Goal: Transaction & Acquisition: Purchase product/service

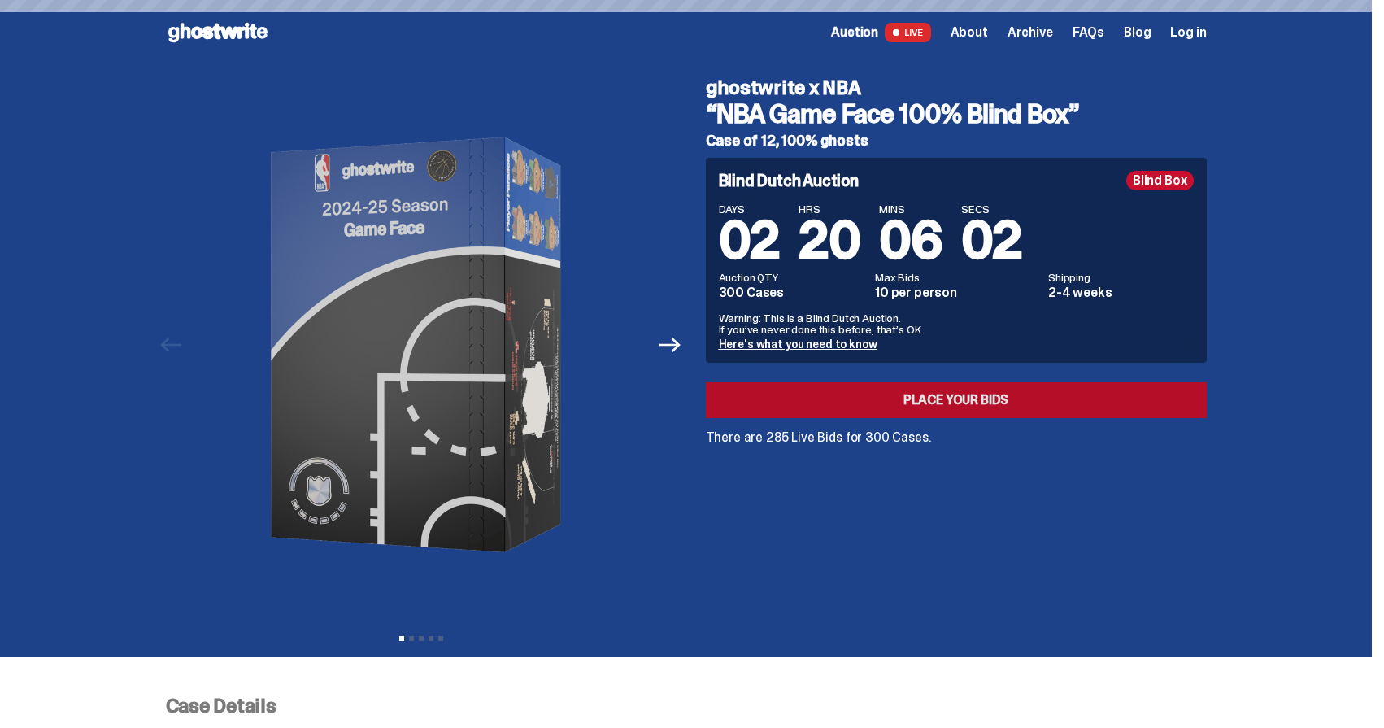
click at [1086, 402] on link "Place your Bids" at bounding box center [956, 400] width 501 height 36
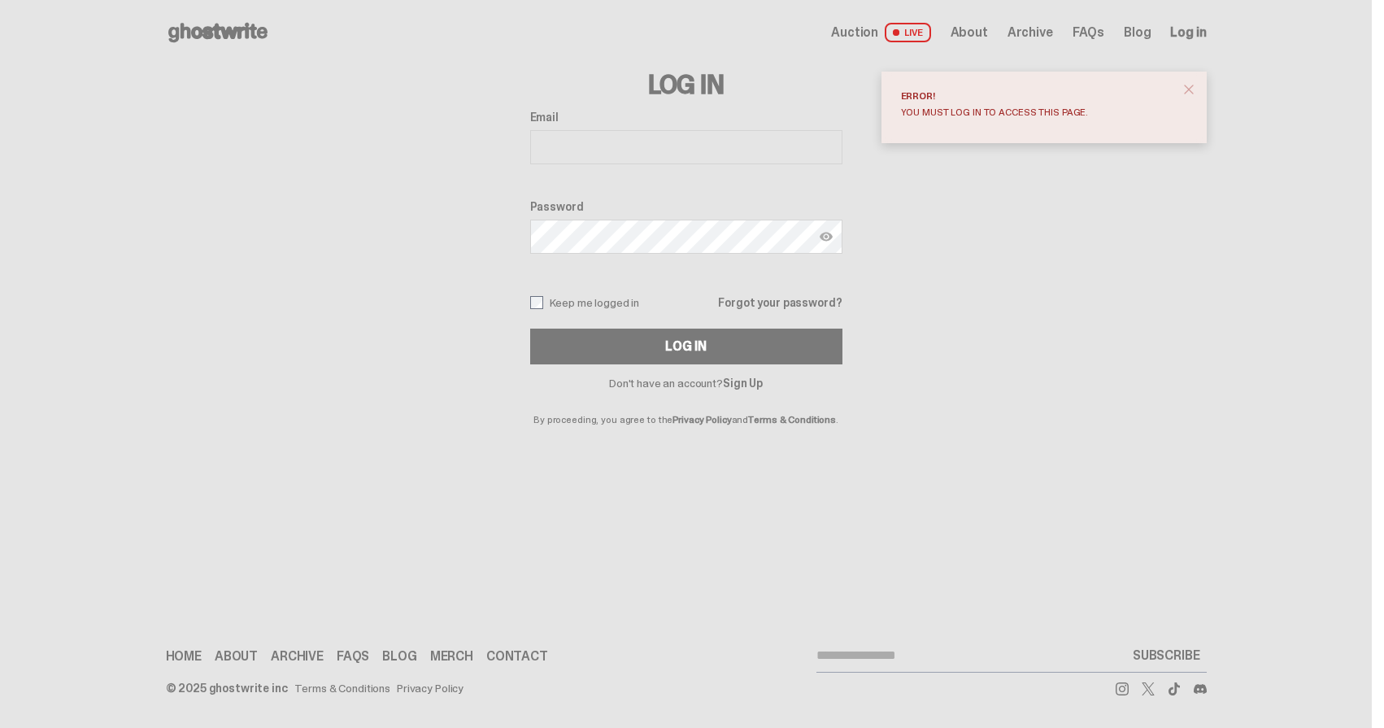
click at [619, 146] on input "Email" at bounding box center [686, 147] width 312 height 34
type input "**********"
click at [600, 298] on label "Keep me logged in" at bounding box center [585, 302] width 110 height 13
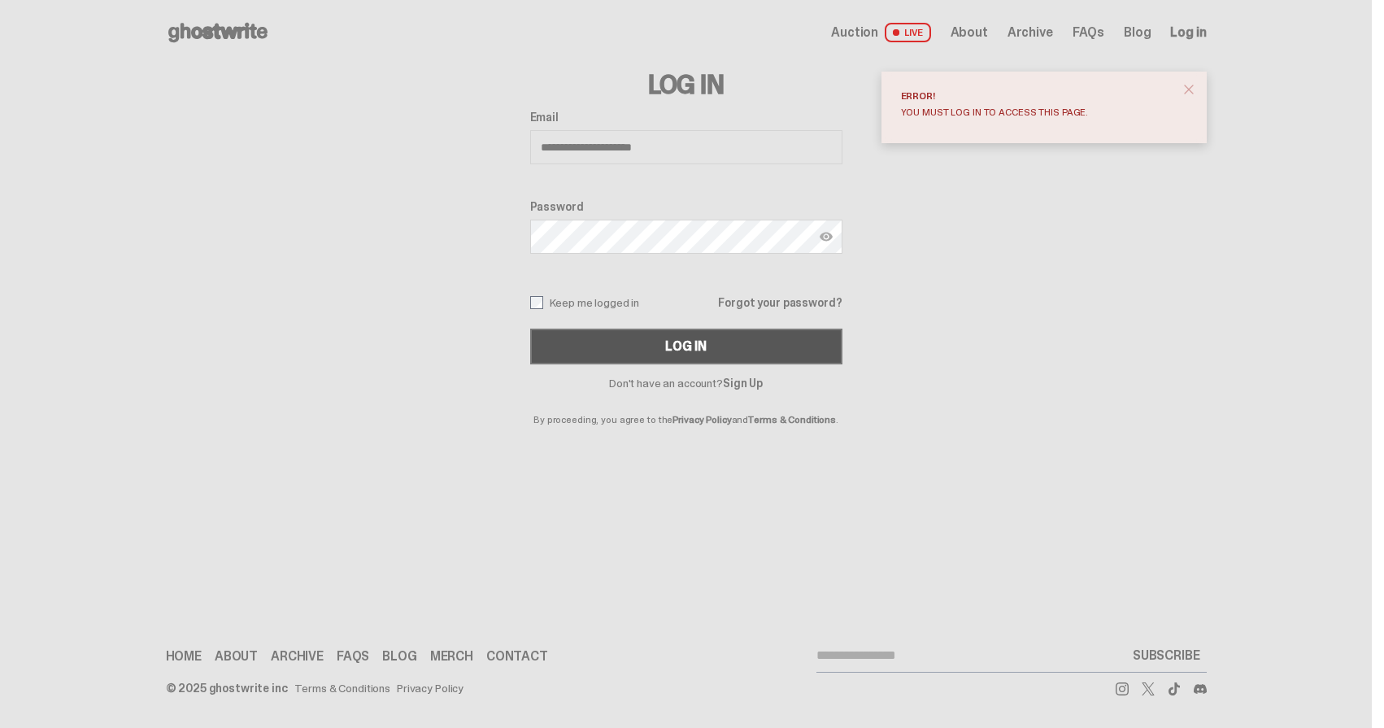
click at [623, 334] on button "Log In" at bounding box center [686, 347] width 312 height 36
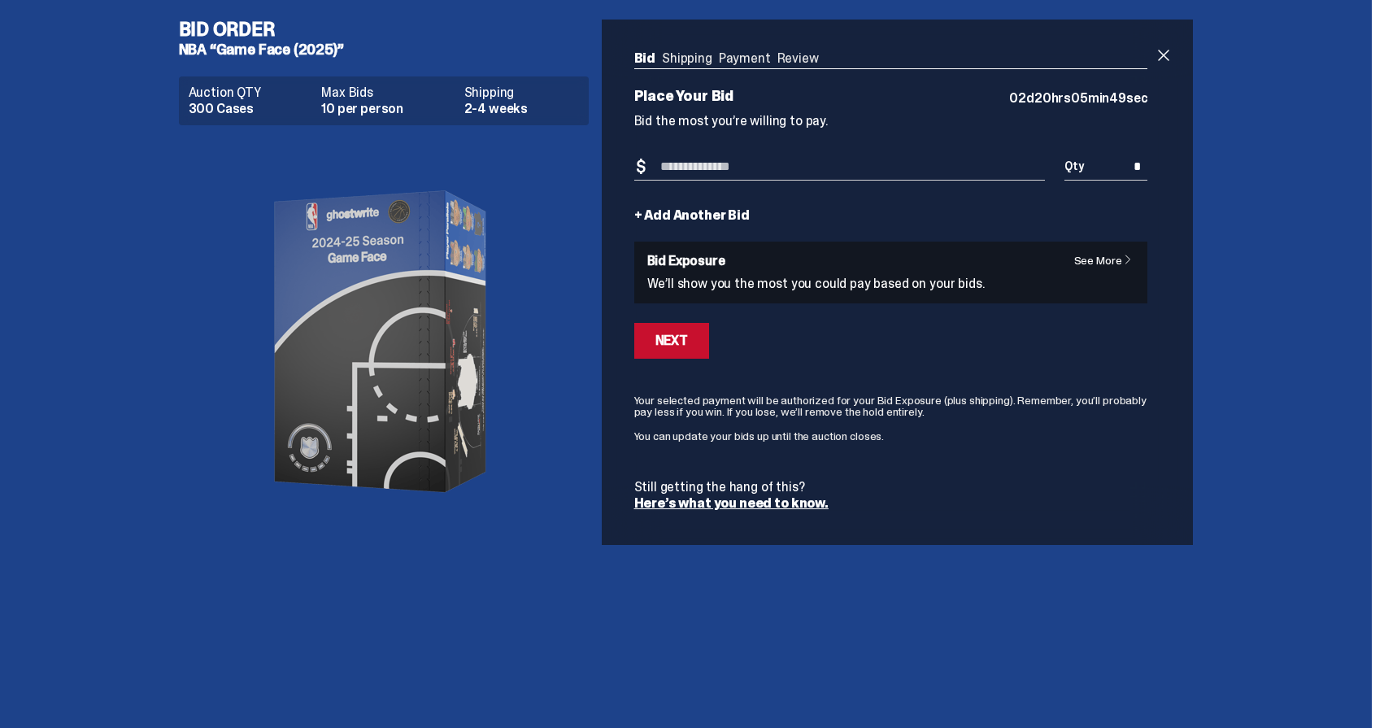
click at [828, 168] on input "Bid Amount" at bounding box center [839, 167] width 411 height 27
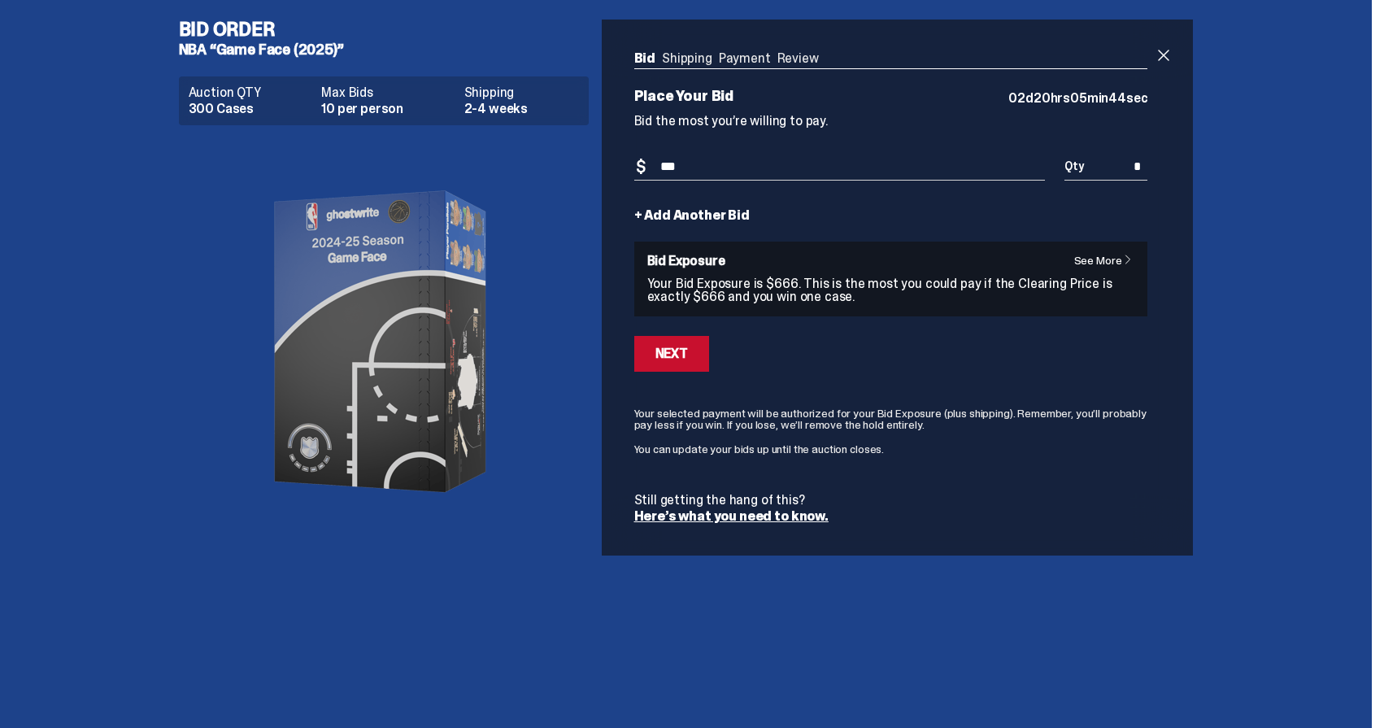
type input "***"
click at [1084, 169] on span "Qty" at bounding box center [1074, 165] width 20 height 11
click at [1134, 163] on input "*" at bounding box center [1105, 167] width 83 height 27
drag, startPoint x: 1134, startPoint y: 163, endPoint x: 1164, endPoint y: 169, distance: 29.8
click at [1164, 169] on div "Bid Shipping Payment Review Auction QTY 300 Cases Max Bids 10 per person Shippi…" at bounding box center [891, 288] width 579 height 536
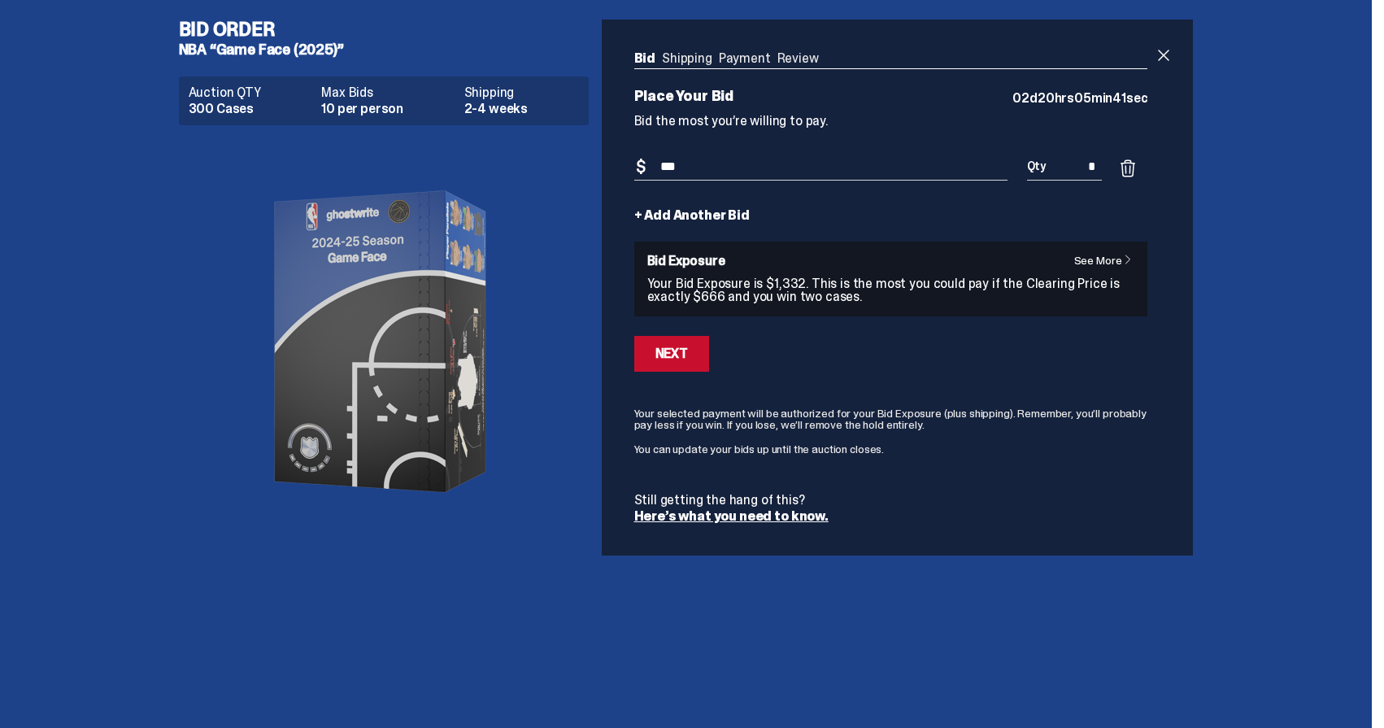
click at [1169, 236] on div "Bid Shipping Payment Review Auction QTY 300 Cases Max Bids 10 per person Shippi…" at bounding box center [891, 288] width 579 height 536
click at [1099, 168] on input "*" at bounding box center [1065, 167] width 76 height 27
click at [1094, 168] on input "*" at bounding box center [1065, 167] width 76 height 27
type input "*"
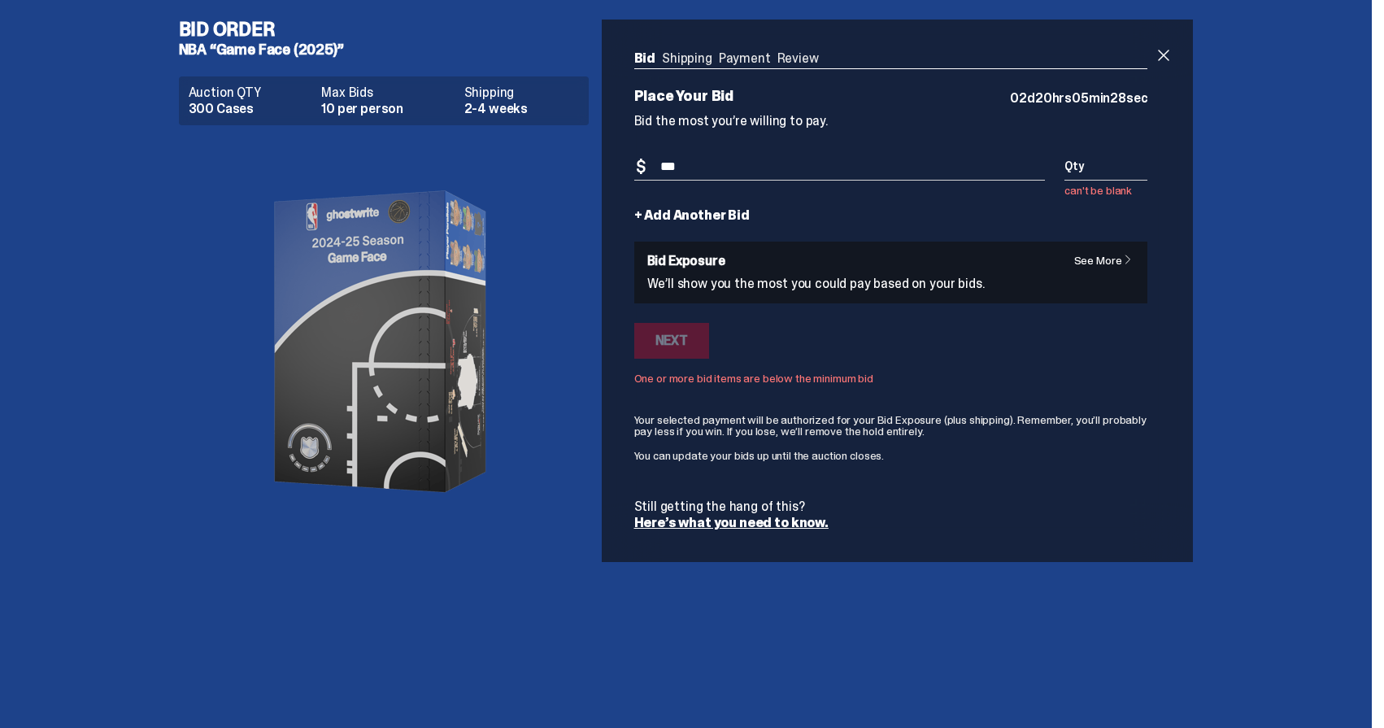
type input "*"
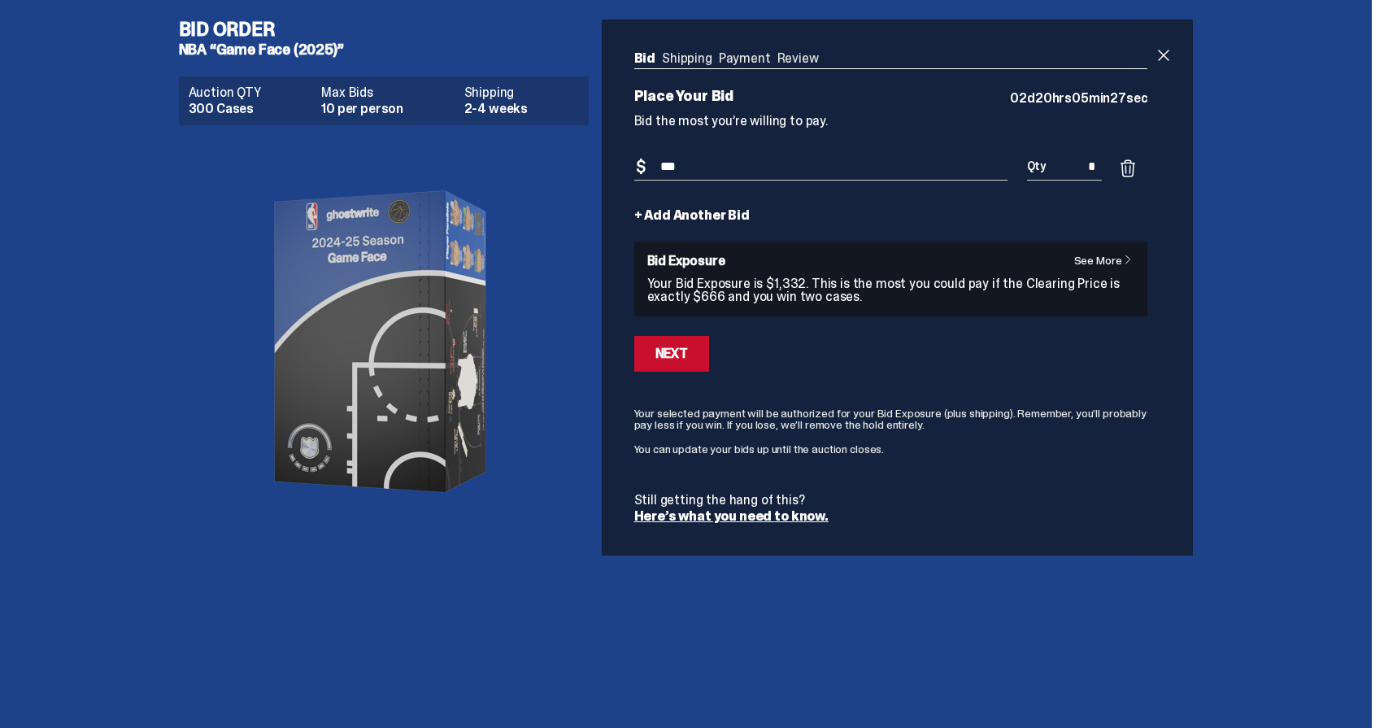
click at [1170, 224] on div "Bid Shipping Payment Review Auction QTY 300 Cases Max Bids 10 per person Shippi…" at bounding box center [891, 288] width 579 height 536
click at [688, 354] on div "Next" at bounding box center [671, 353] width 33 height 13
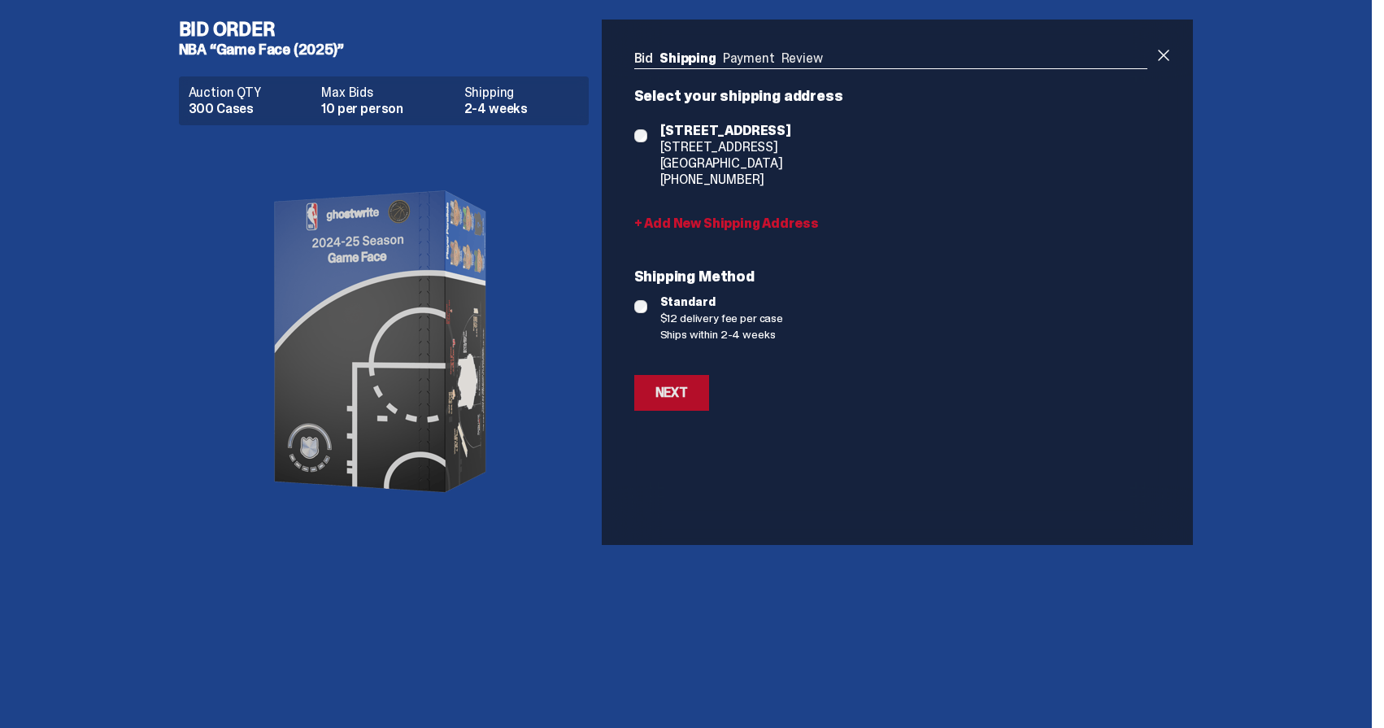
click at [678, 396] on div "Next" at bounding box center [671, 392] width 33 height 13
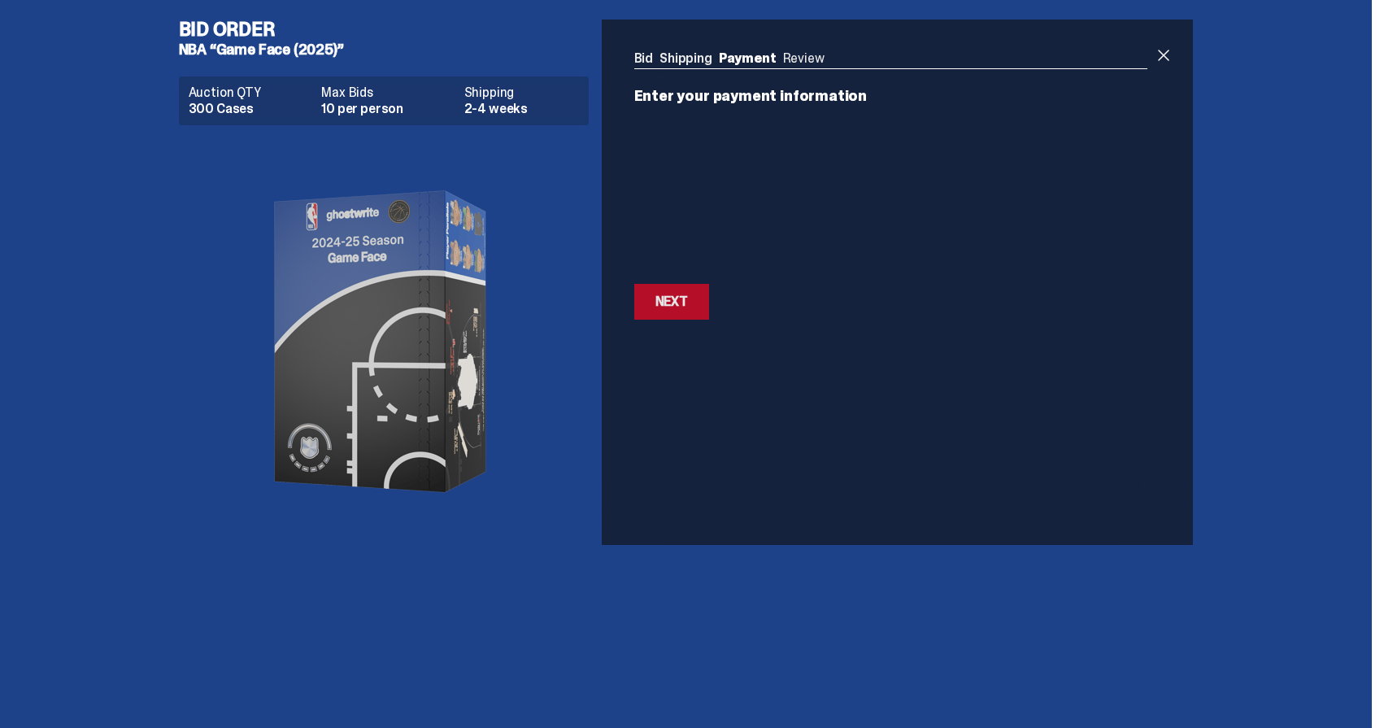
click at [675, 303] on div "Next" at bounding box center [671, 301] width 33 height 13
click at [682, 266] on button "Next Next" at bounding box center [671, 256] width 75 height 36
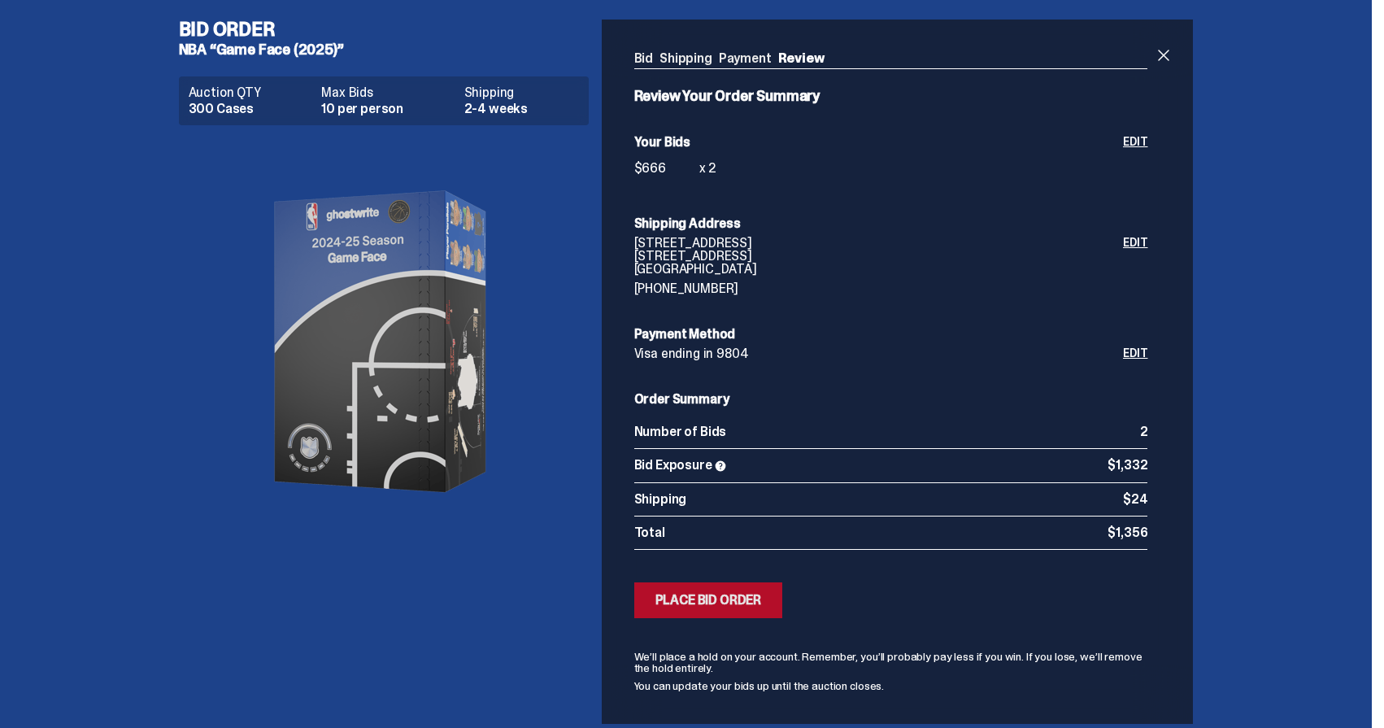
click at [753, 603] on div "Place Bid Order" at bounding box center [708, 600] width 107 height 13
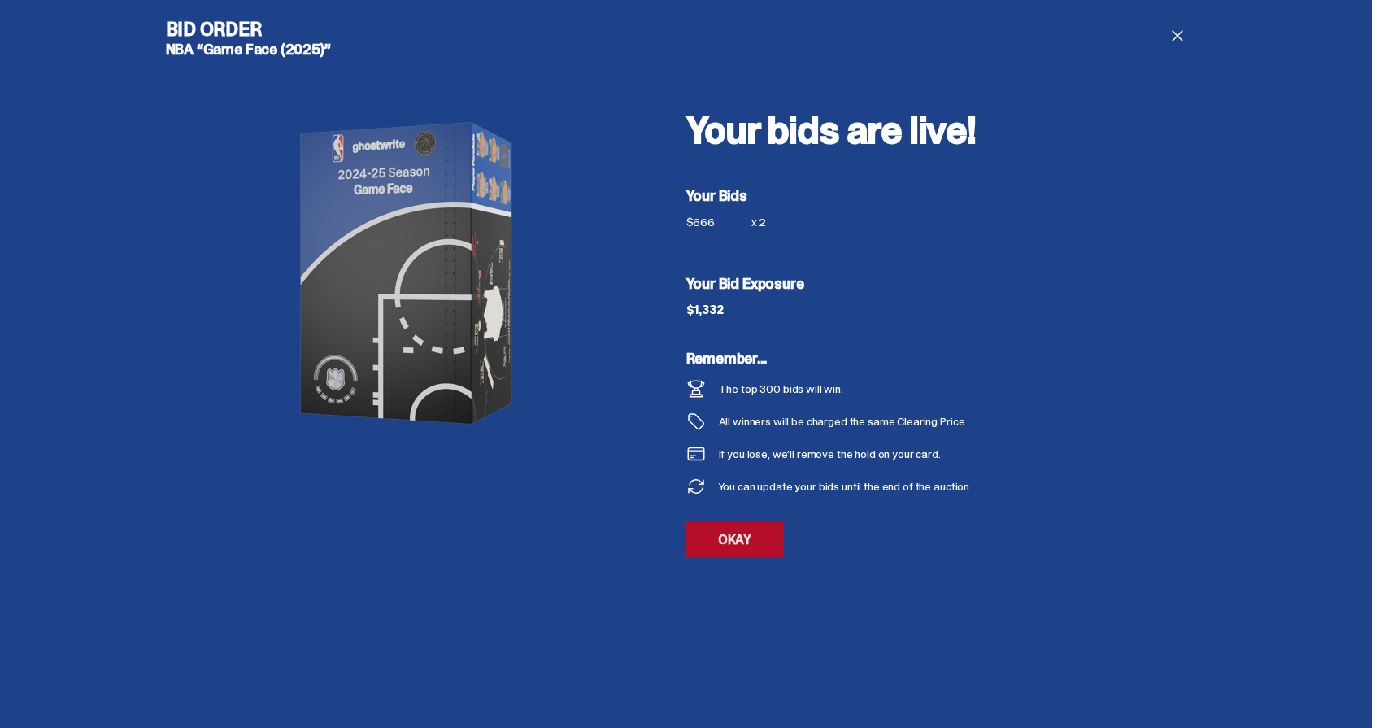
click at [760, 546] on link "OKAY" at bounding box center [735, 540] width 98 height 36
